Goal: Task Accomplishment & Management: Manage account settings

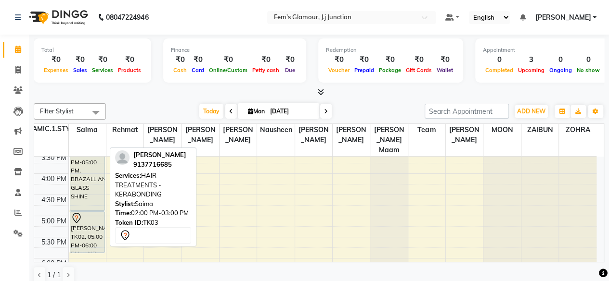
scroll to position [238, 0]
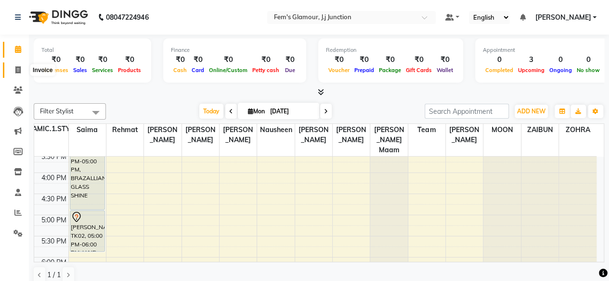
click at [18, 70] on icon at bounding box center [17, 69] width 5 height 7
select select "4132"
select select "service"
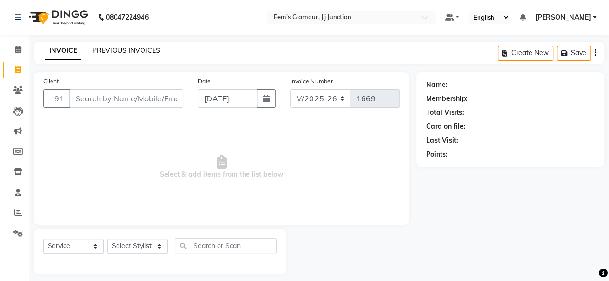
click at [147, 51] on link "PREVIOUS INVOICES" at bounding box center [126, 50] width 68 height 9
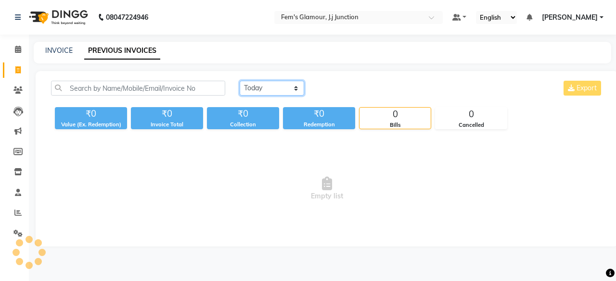
click at [256, 89] on select "Today Yesterday Custom Range" at bounding box center [272, 88] width 64 height 15
select select "yesterday"
click at [240, 81] on select "Today Yesterday Custom Range" at bounding box center [272, 88] width 64 height 15
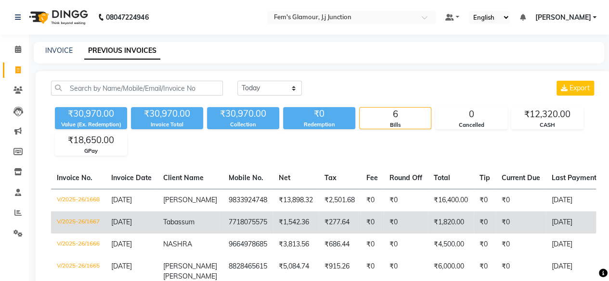
click at [228, 215] on td "7718075575" at bounding box center [248, 223] width 50 height 22
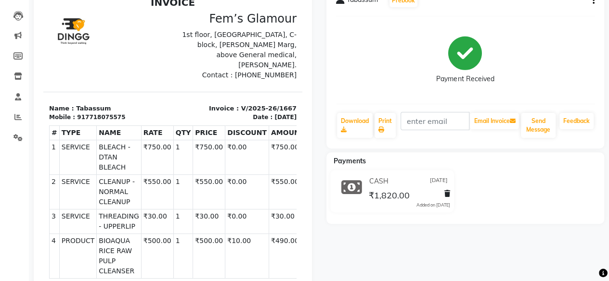
scroll to position [27, 0]
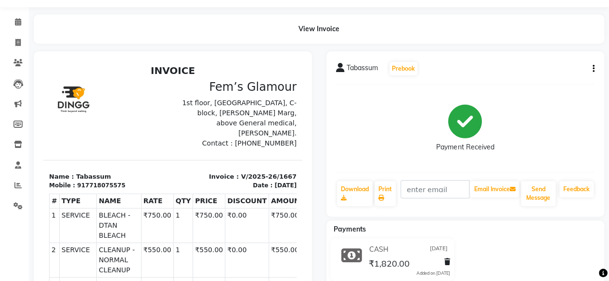
click at [595, 69] on div "Tabassum Prebook Payment Received Download Print Email Invoice Send Message Fee…" at bounding box center [465, 134] width 278 height 166
click at [592, 69] on icon "button" at bounding box center [593, 69] width 2 height 0
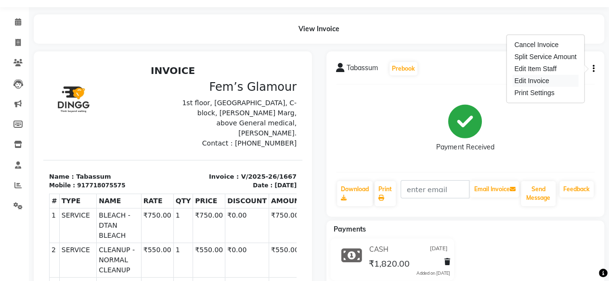
click at [558, 82] on div "Edit Invoice" at bounding box center [545, 81] width 66 height 12
select select "service"
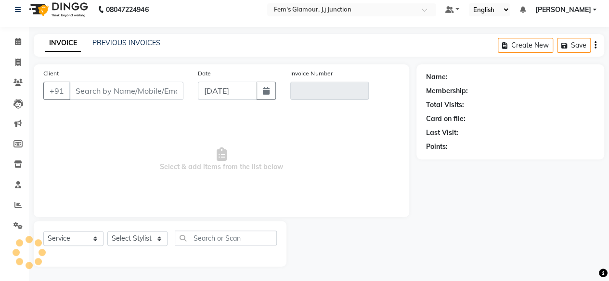
scroll to position [7, 0]
type input "7718075575"
type input "V/2025-26/1667"
type input "[DATE]"
select select "select"
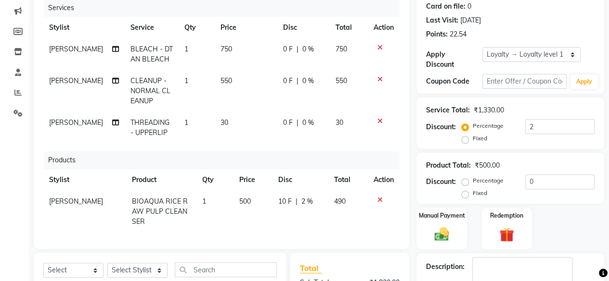
scroll to position [121, 0]
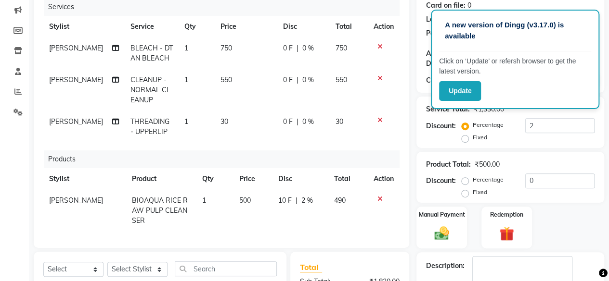
click at [574, 234] on div "Manual Payment Redemption" at bounding box center [510, 228] width 202 height 42
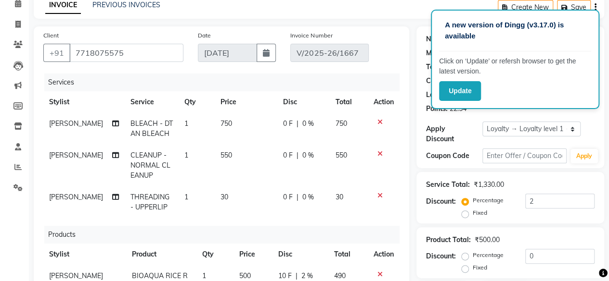
scroll to position [25, 0]
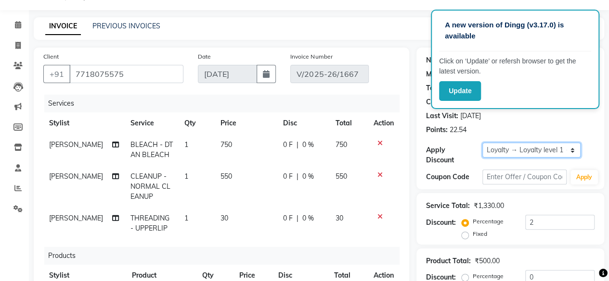
click at [501, 147] on select "Select Loyalty → Loyalty level 1 → All Customers" at bounding box center [531, 150] width 98 height 15
select select "0:"
click at [482, 143] on select "Select Loyalty → Loyalty level 1 → All Customers" at bounding box center [531, 150] width 98 height 15
type input "0"
radio input "true"
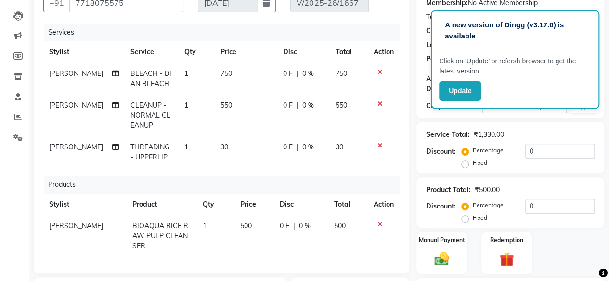
scroll to position [0, 0]
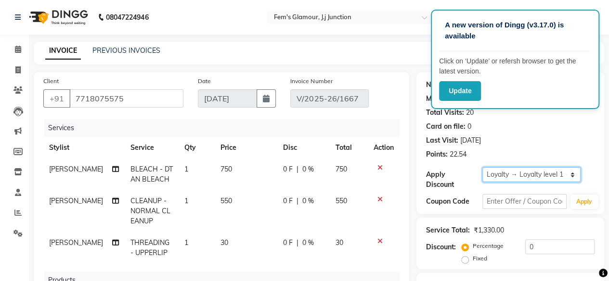
click at [519, 177] on select "Select Loyalty → Loyalty level 1 → All Customers" at bounding box center [531, 174] width 98 height 15
select select "1: Object"
click at [482, 167] on select "Select Loyalty → Loyalty level 1 → All Customers" at bounding box center [531, 174] width 98 height 15
type input "2"
radio input "false"
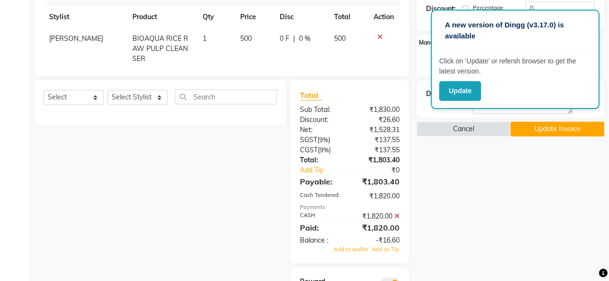
scroll to position [222, 0]
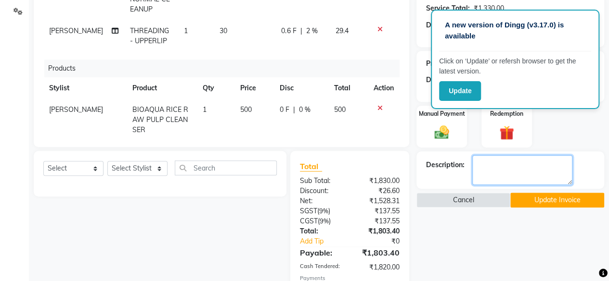
click at [560, 173] on textarea at bounding box center [522, 170] width 100 height 30
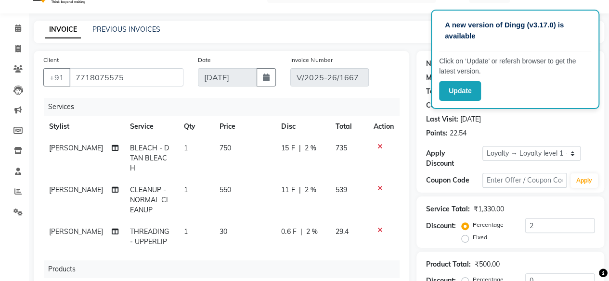
scroll to position [55, 0]
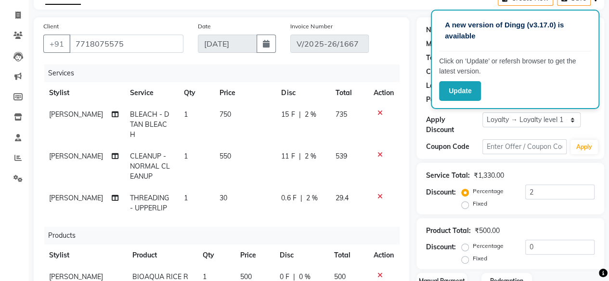
type textarea "100rs is with us"
click at [473, 204] on label "Fixed" at bounding box center [480, 204] width 14 height 9
click at [466, 204] on input "Fixed" at bounding box center [466, 204] width 7 height 7
radio input "true"
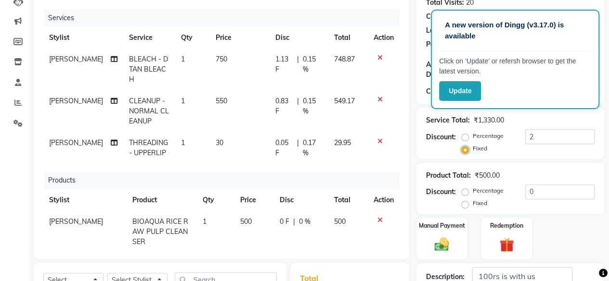
scroll to position [86, 0]
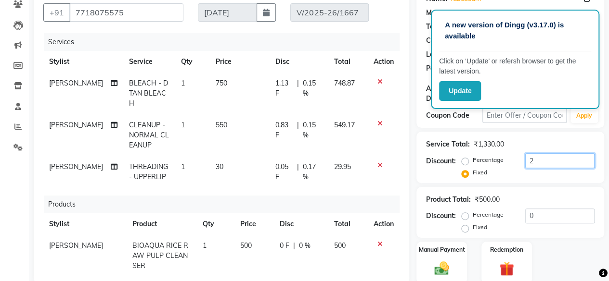
click at [539, 156] on input "2" at bounding box center [559, 160] width 69 height 15
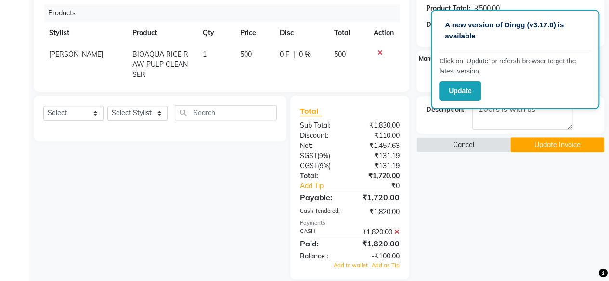
scroll to position [278, 0]
type input "110"
click at [394, 231] on icon at bounding box center [396, 232] width 5 height 7
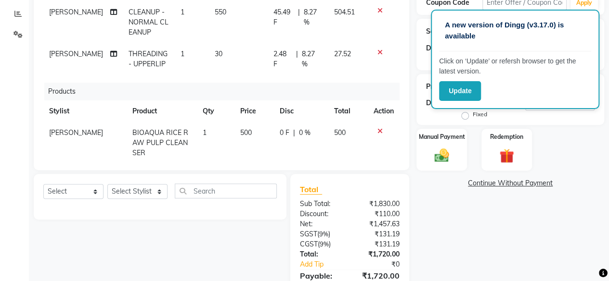
scroll to position [197, 0]
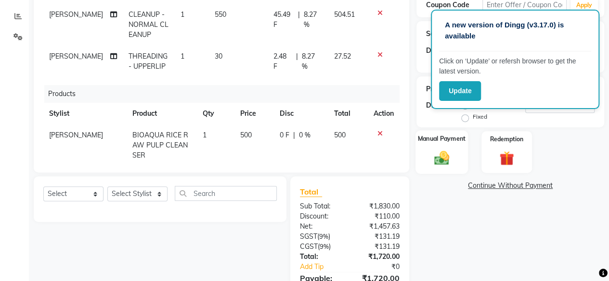
click at [430, 160] on img at bounding box center [441, 158] width 25 height 17
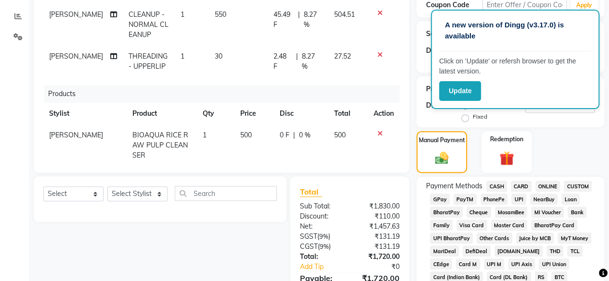
click at [499, 183] on span "CASH" at bounding box center [496, 186] width 21 height 11
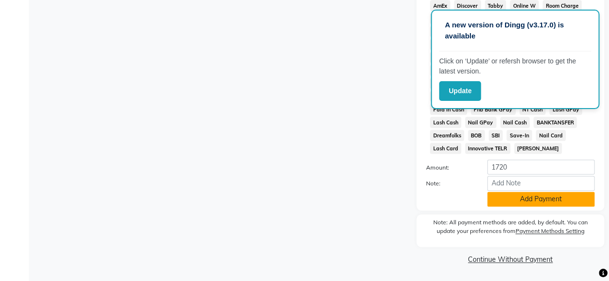
click at [575, 203] on button "Add Payment" at bounding box center [540, 199] width 107 height 15
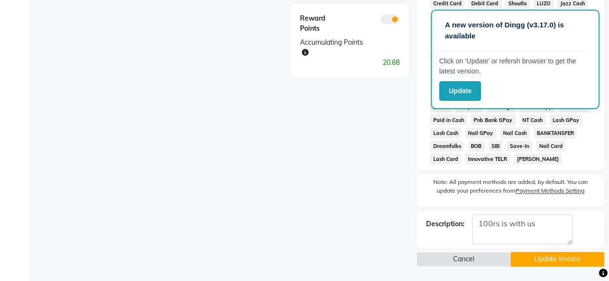
scroll to position [551, 0]
click at [557, 262] on button "Update Invoice" at bounding box center [557, 259] width 94 height 15
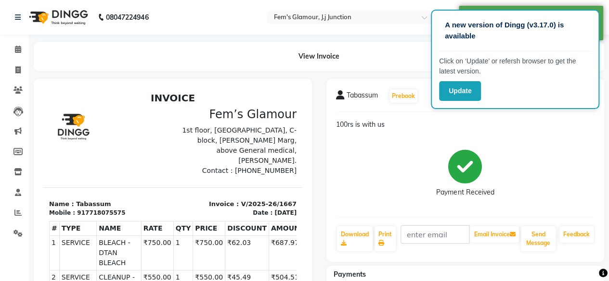
click at [17, 49] on icon at bounding box center [18, 49] width 6 height 7
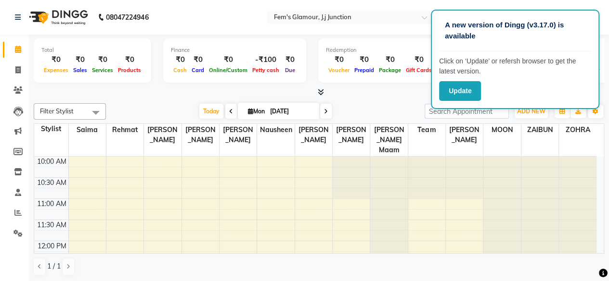
click at [369, 85] on div "Total ₹0 Expenses ₹0 Sales ₹0 Services ₹0 Products Finance ₹0 Cash ₹0 Card ₹0 O…" at bounding box center [319, 61] width 570 height 47
click at [261, 59] on div "-₹100" at bounding box center [266, 59] width 32 height 11
select select "2940"
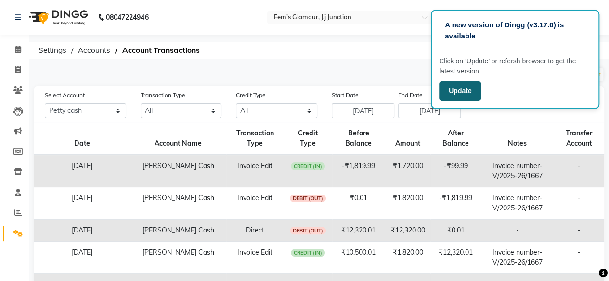
click at [457, 93] on button "Update" at bounding box center [460, 91] width 42 height 20
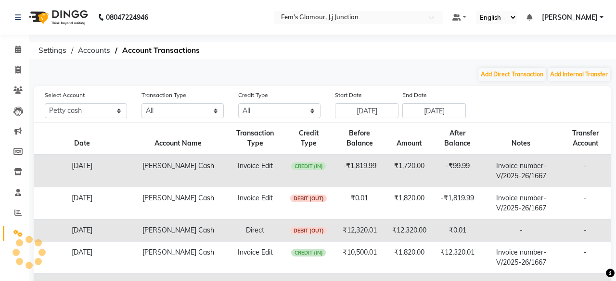
select select "2940"
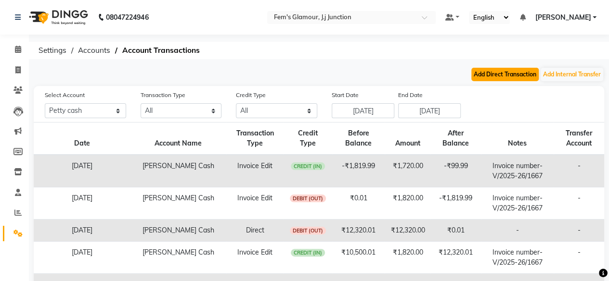
click at [501, 72] on button "Add Direct Transaction" at bounding box center [504, 74] width 67 height 13
select select "direct"
select select "2940"
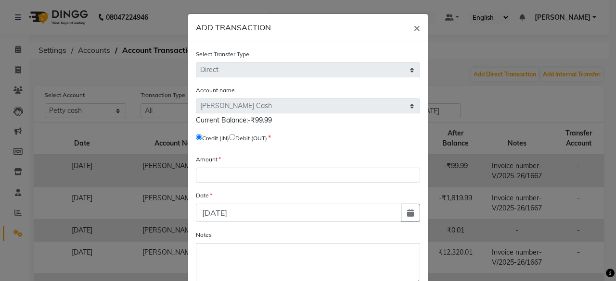
click at [234, 139] on input "radio" at bounding box center [232, 137] width 6 height 6
radio input "true"
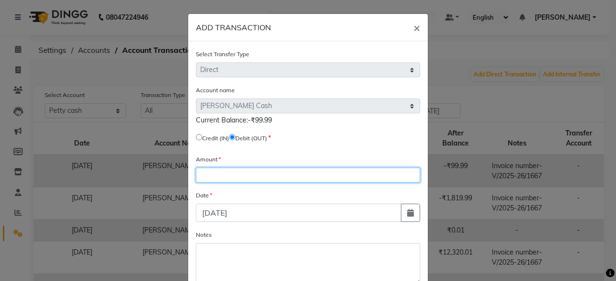
click at [241, 176] on input "number" at bounding box center [308, 175] width 224 height 15
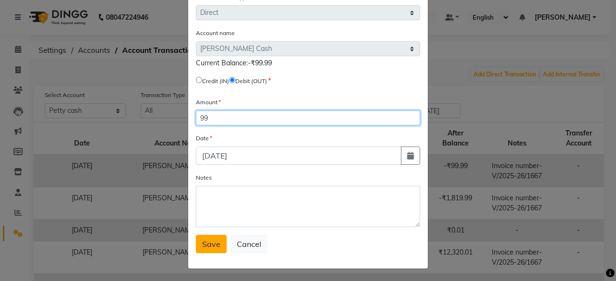
type input "99"
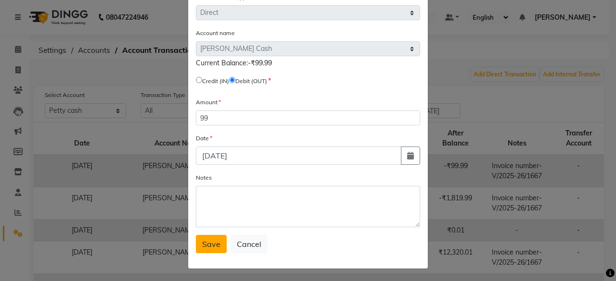
click at [208, 242] on span "Save" at bounding box center [211, 245] width 18 height 10
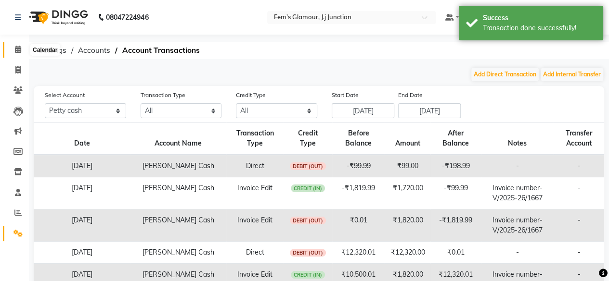
click at [16, 52] on icon at bounding box center [18, 49] width 6 height 7
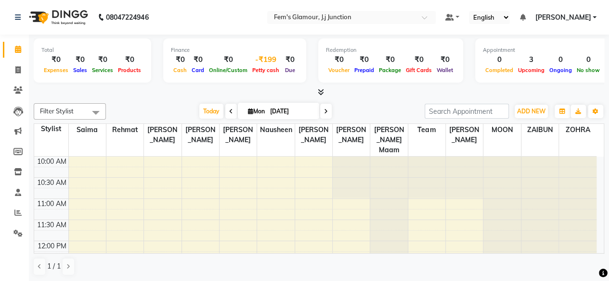
click at [271, 60] on div "-₹199" at bounding box center [266, 59] width 32 height 11
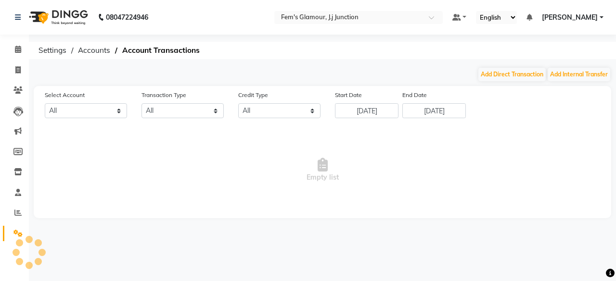
select select "2940"
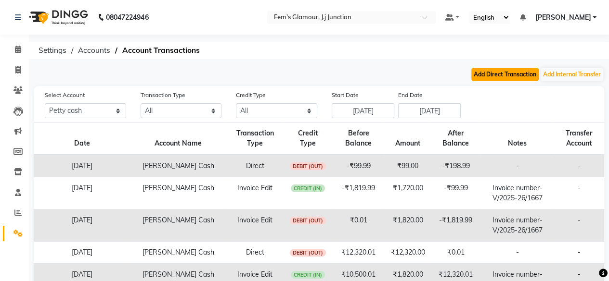
click at [515, 78] on button "Add Direct Transaction" at bounding box center [504, 74] width 67 height 13
select select "direct"
select select "2940"
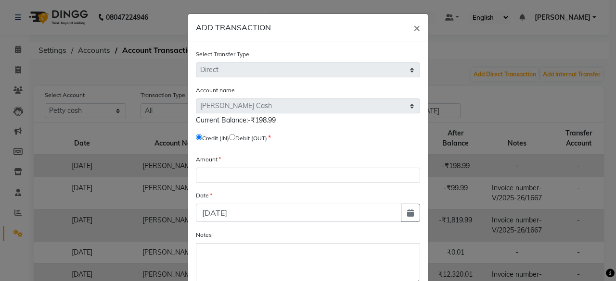
click at [232, 137] on input "radio" at bounding box center [232, 137] width 6 height 6
radio input "true"
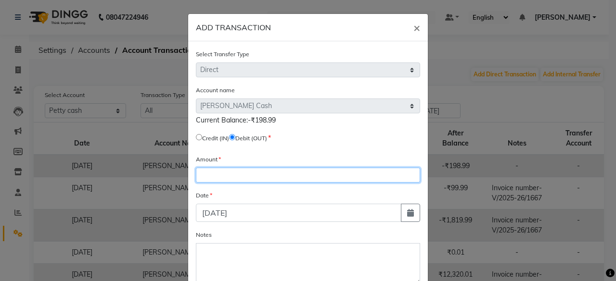
click at [228, 178] on input "number" at bounding box center [308, 175] width 224 height 15
type input "198"
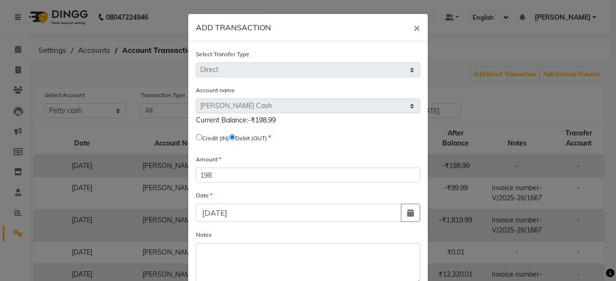
click at [229, 230] on div "Notes" at bounding box center [308, 257] width 224 height 55
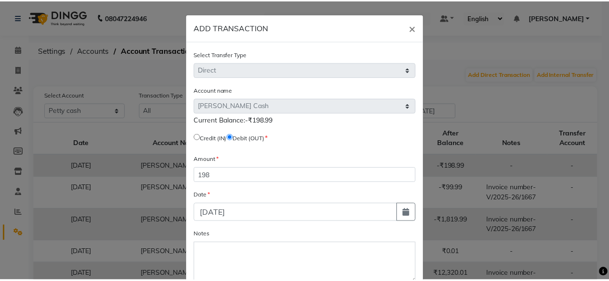
scroll to position [57, 0]
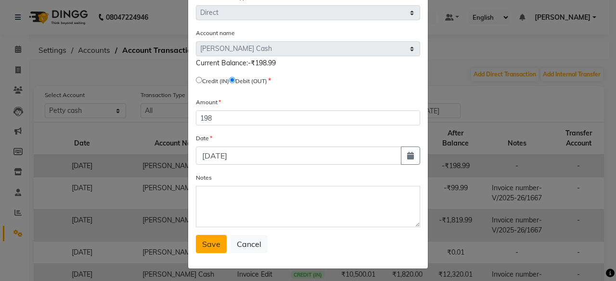
click at [213, 241] on span "Save" at bounding box center [211, 245] width 18 height 10
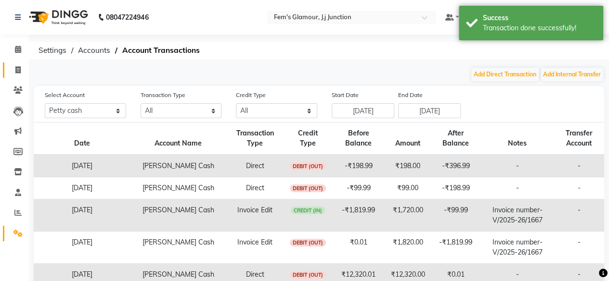
click at [24, 63] on link "Invoice" at bounding box center [14, 71] width 23 height 16
select select "4132"
select select "service"
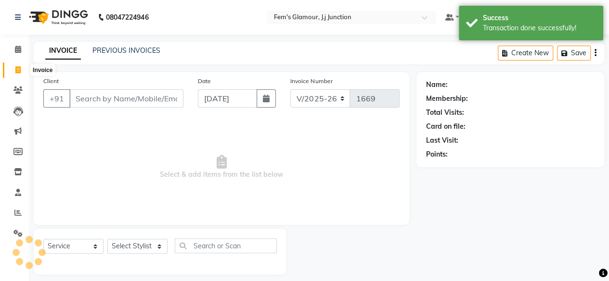
scroll to position [7, 0]
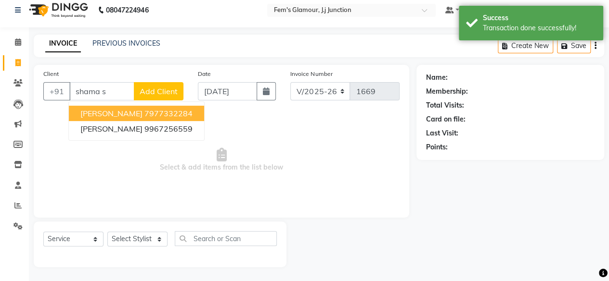
click at [176, 110] on ngb-highlight "7977332284" at bounding box center [168, 114] width 48 height 10
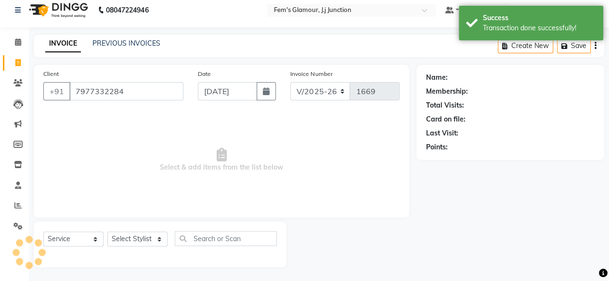
type input "7977332284"
select select "1: Object"
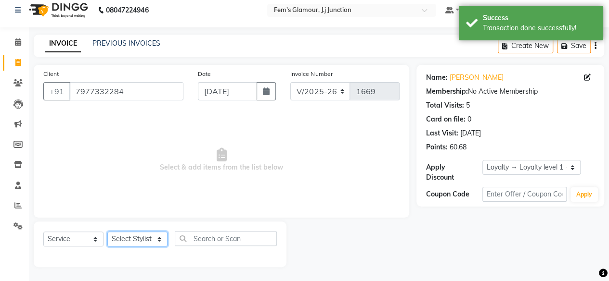
click at [135, 240] on select "Select Stylist fatima maam [PERSON_NAME] [PERSON_NAME] maam MOON Nagma Nasreen …" at bounding box center [137, 239] width 60 height 15
select select "21533"
click at [107, 232] on select "Select Stylist fatima maam [PERSON_NAME] [PERSON_NAME] maam MOON Nagma Nasreen …" at bounding box center [137, 239] width 60 height 15
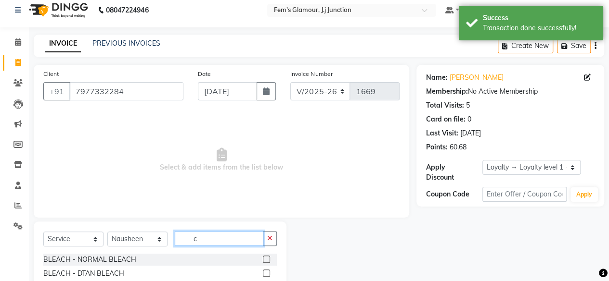
click at [222, 239] on input "c" at bounding box center [219, 238] width 89 height 15
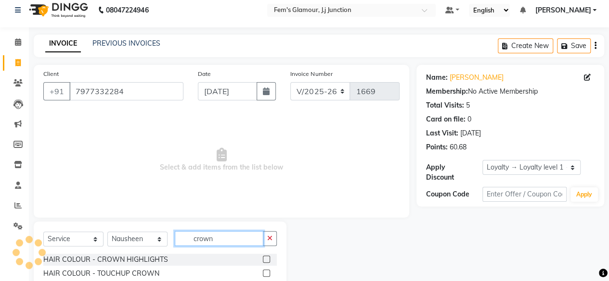
type input "crown"
click at [264, 275] on label at bounding box center [266, 273] width 7 height 7
click at [264, 275] on input "checkbox" at bounding box center [266, 274] width 6 height 6
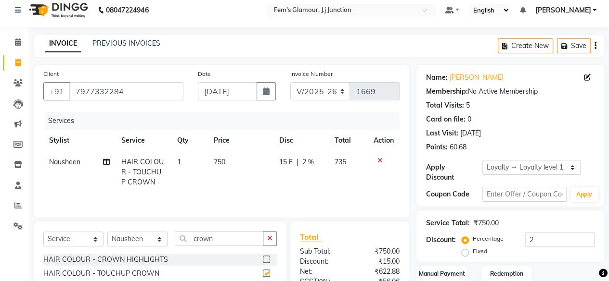
checkbox input "false"
click at [498, 166] on select "Select Loyalty → Loyalty level 1 → All Customers" at bounding box center [531, 167] width 98 height 15
select select "0:"
click at [482, 160] on select "Select Loyalty → Loyalty level 1 → All Customers" at bounding box center [531, 167] width 98 height 15
type input "0"
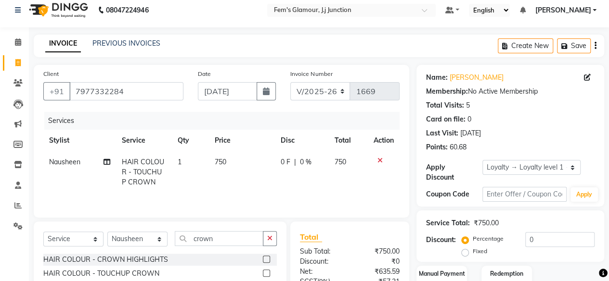
click at [218, 159] on span "750" at bounding box center [221, 162] width 12 height 9
select select "21533"
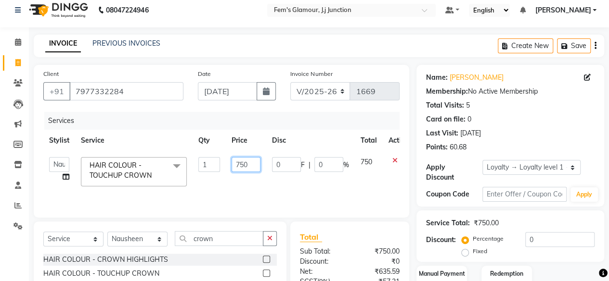
click at [240, 162] on input "750" at bounding box center [245, 164] width 29 height 15
type input "950"
click at [434, 201] on div "Coupon Code Apply" at bounding box center [510, 195] width 168 height 16
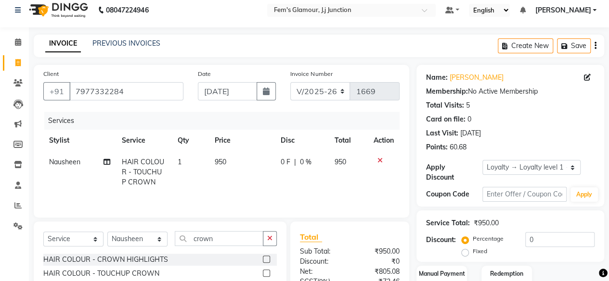
scroll to position [103, 0]
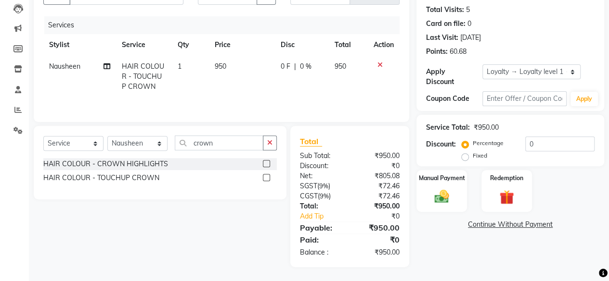
click at [434, 201] on img at bounding box center [442, 197] width 24 height 17
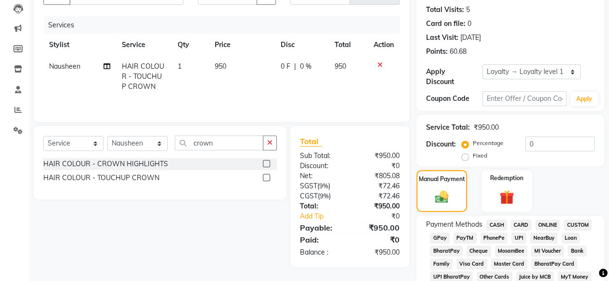
click at [434, 201] on img at bounding box center [442, 197] width 22 height 15
click at [493, 224] on span "CASH" at bounding box center [496, 225] width 21 height 11
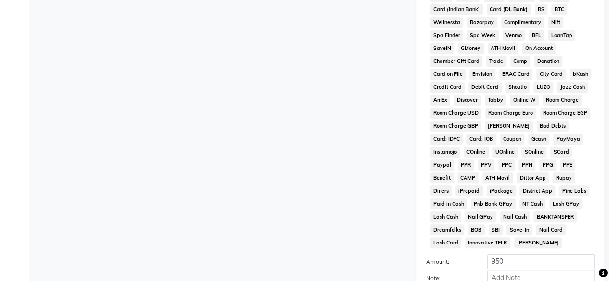
scroll to position [507, 0]
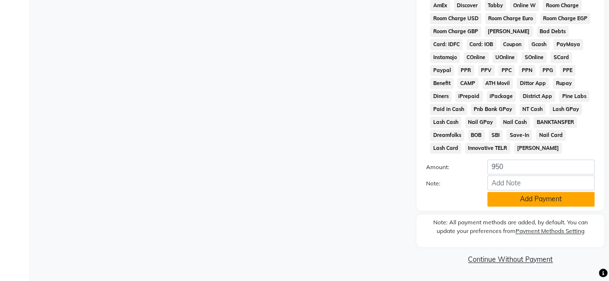
click at [519, 200] on button "Add Payment" at bounding box center [540, 199] width 107 height 15
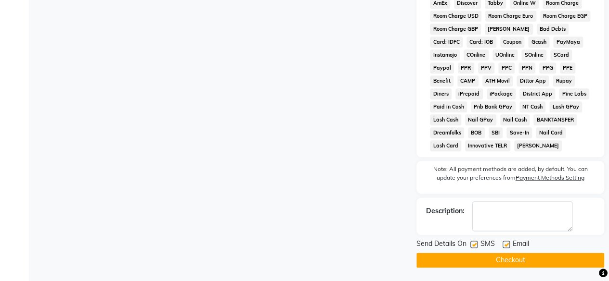
click at [498, 264] on button "Checkout" at bounding box center [510, 260] width 188 height 15
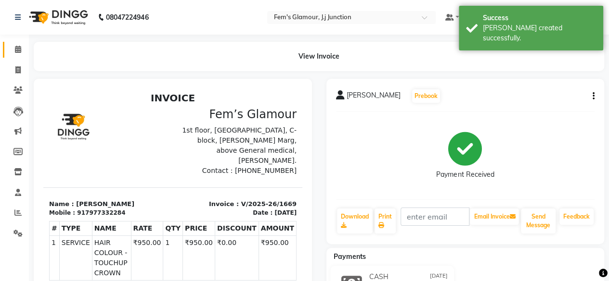
click at [13, 43] on link "Calendar" at bounding box center [14, 50] width 23 height 16
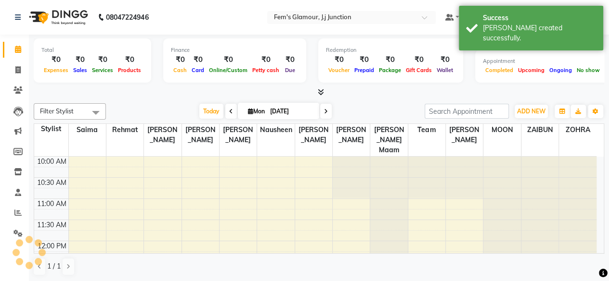
scroll to position [126, 0]
